Goal: Find specific page/section: Find specific page/section

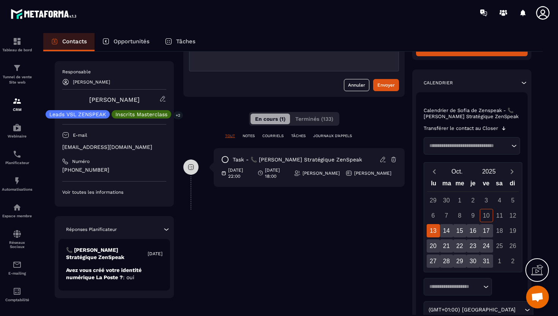
scroll to position [94, 0]
click at [316, 120] on span "Terminés (133)" at bounding box center [314, 119] width 38 height 6
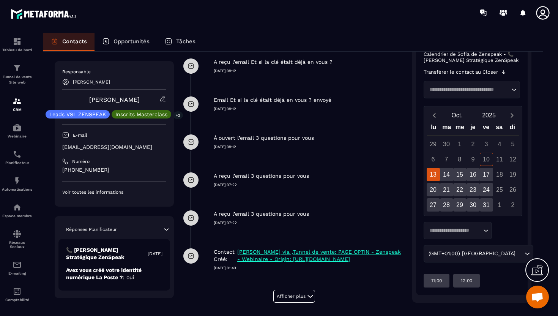
scroll to position [206, 0]
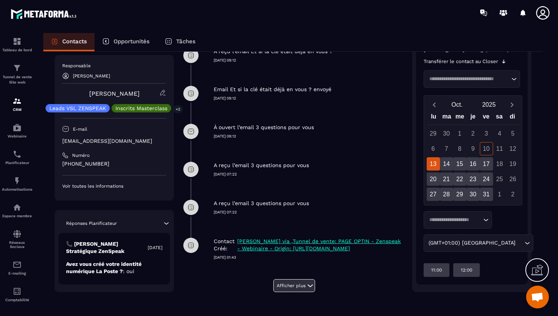
click at [292, 285] on button "Afficher plus" at bounding box center [294, 285] width 42 height 13
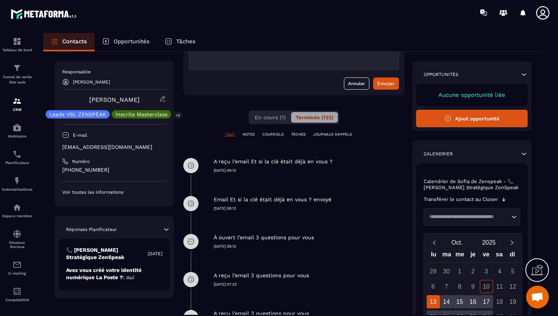
scroll to position [0, 0]
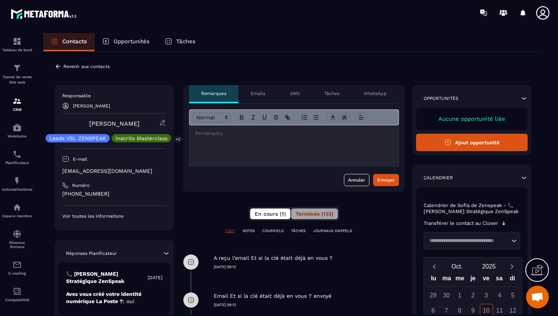
click at [261, 217] on button "En cours (1)" at bounding box center [270, 213] width 40 height 11
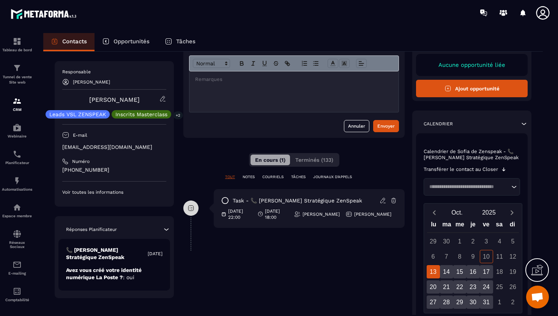
scroll to position [53, 0]
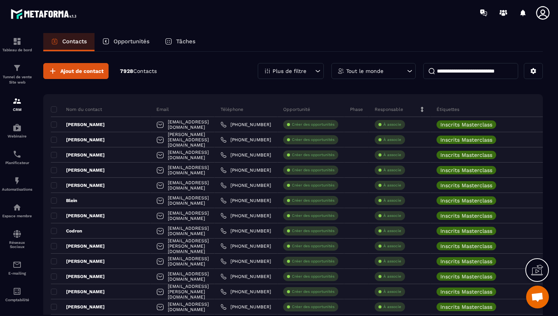
click at [445, 73] on input at bounding box center [470, 71] width 95 height 16
type input "*"
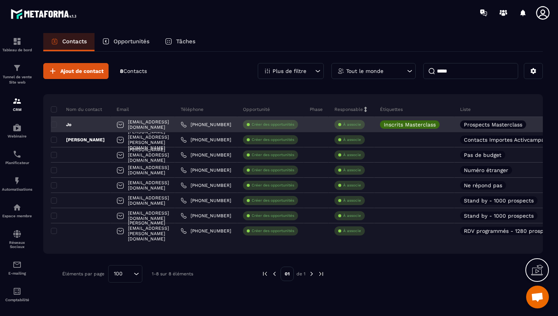
type input "*****"
click at [152, 127] on div "[EMAIL_ADDRESS][DOMAIN_NAME]" at bounding box center [143, 124] width 64 height 15
click at [83, 126] on div "Jo" at bounding box center [81, 124] width 60 height 15
